Goal: Use online tool/utility: Use online tool/utility

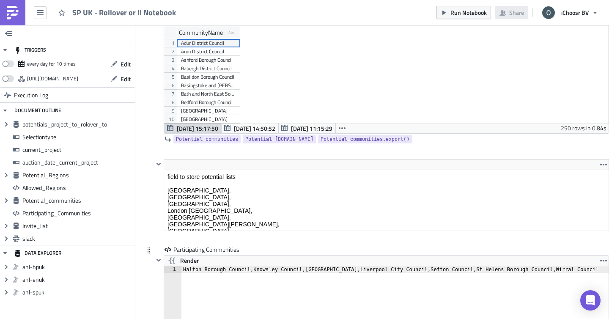
type textarea "Halton Borough Council,Knowsley Council,[GEOGRAPHIC_DATA],Liverpool City Counci…"
click at [238, 267] on div "Halton Borough Council,Knowsley Council,[GEOGRAPHIC_DATA],Liverpool City Counci…" at bounding box center [396, 306] width 430 height 81
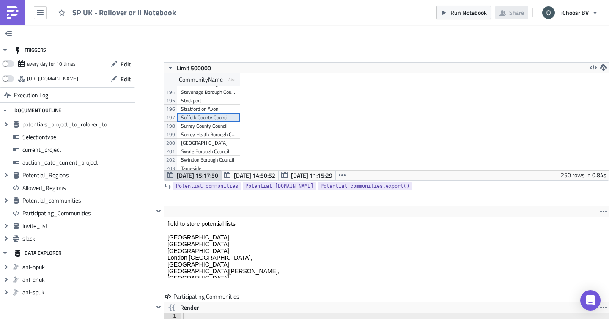
click at [208, 120] on div "Suffolk County Council" at bounding box center [208, 117] width 55 height 8
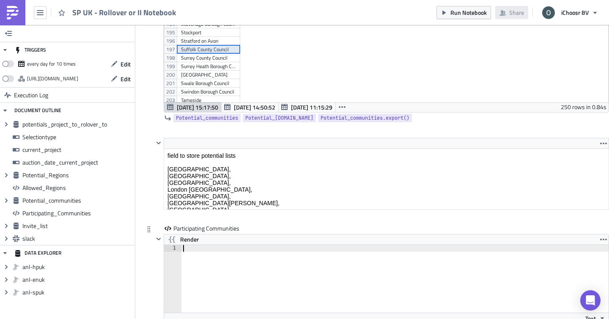
click at [192, 246] on div at bounding box center [395, 285] width 428 height 81
paste textarea "Suffolk County Council"
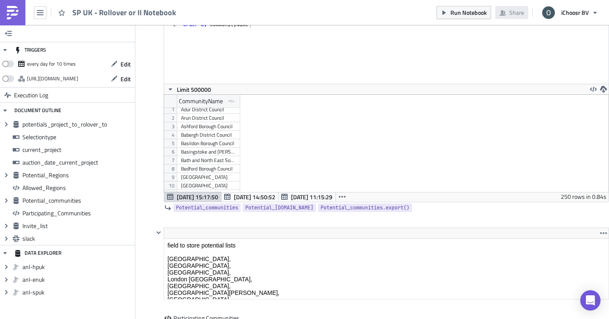
click at [208, 138] on div "Babergh District Council" at bounding box center [208, 135] width 55 height 8
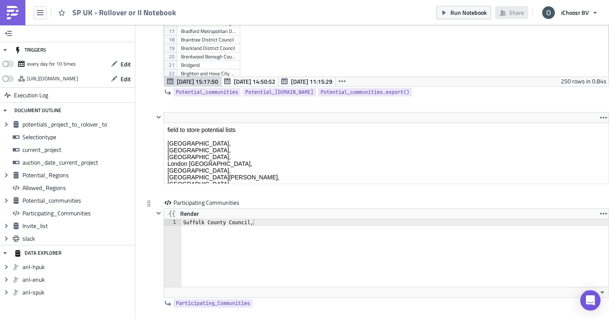
click at [280, 227] on div "Suffolk County Council," at bounding box center [395, 259] width 428 height 81
paste textarea "Babergh District Council"
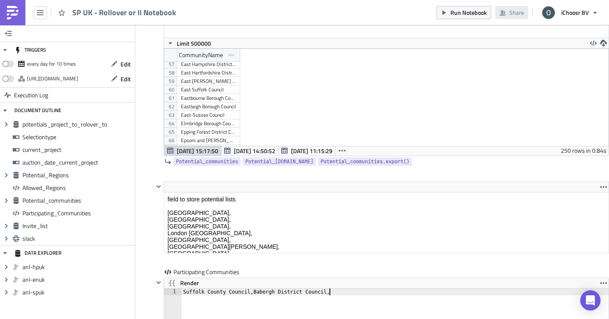
click at [212, 91] on div "East Suffolk Council" at bounding box center [208, 89] width 55 height 8
paste textarea "East Suffolk Council"
click at [208, 81] on div "Ipswich Borough council" at bounding box center [208, 81] width 55 height 8
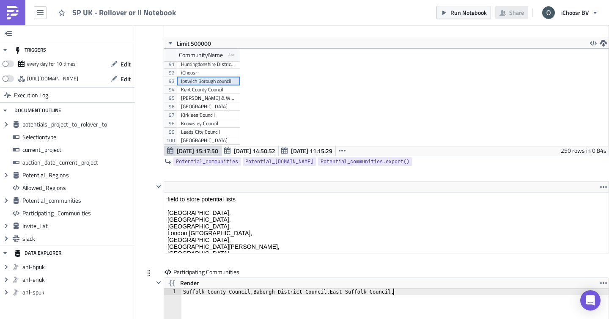
paste textarea "Ipswich Borough council"
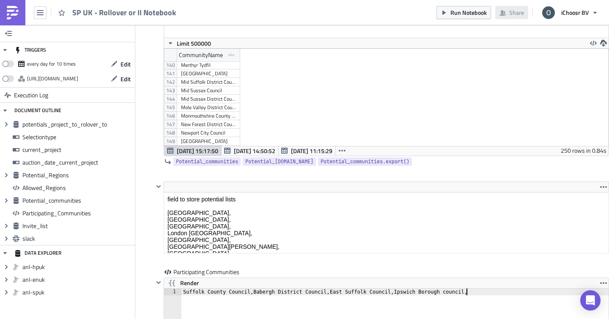
click at [199, 83] on div "Mid Suffolk District Council" at bounding box center [208, 82] width 55 height 8
paste textarea "Mid Suffolk District Council"
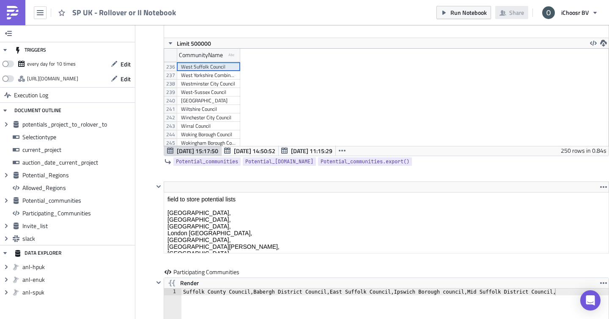
click at [203, 67] on div "West Suffolk Council" at bounding box center [208, 67] width 55 height 8
paste textarea "West Suffolk Council"
type textarea "Suffolk County Council,Babergh District Council,East Suffolk Council,Ipswich Bo…"
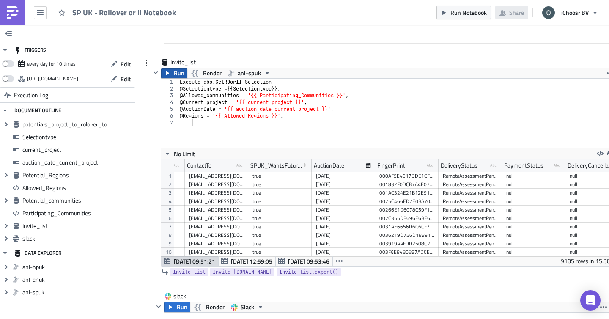
click at [178, 72] on span "Run" at bounding box center [179, 73] width 11 height 10
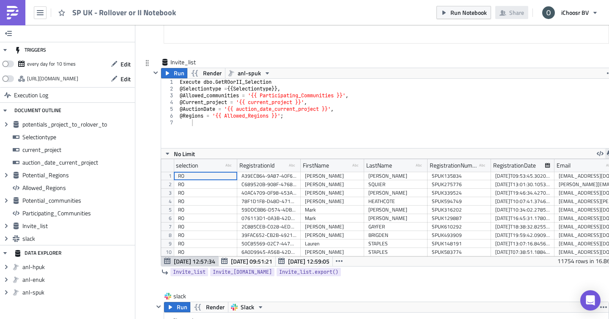
click at [605, 156] on button "button" at bounding box center [610, 153] width 10 height 10
click at [566, 123] on div "CSV" at bounding box center [577, 121] width 66 height 8
